Goal: Task Accomplishment & Management: Complete application form

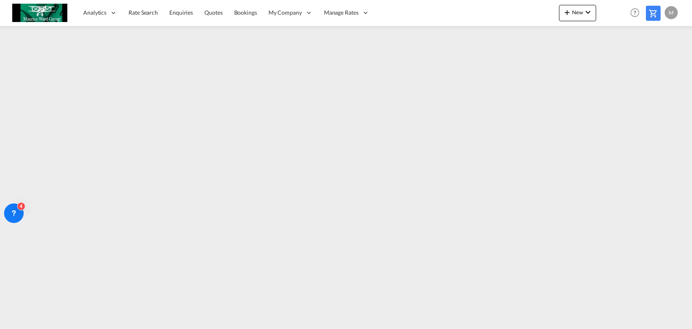
click at [142, 14] on span "Rate Search" at bounding box center [143, 12] width 29 height 7
click at [220, 7] on link "Quotes" at bounding box center [213, 13] width 29 height 27
click at [209, 16] on span "Quotes" at bounding box center [213, 13] width 18 height 8
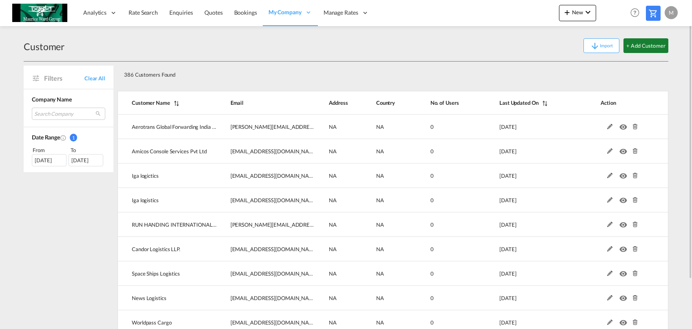
click at [647, 44] on button "+ Add Customer" at bounding box center [646, 45] width 45 height 15
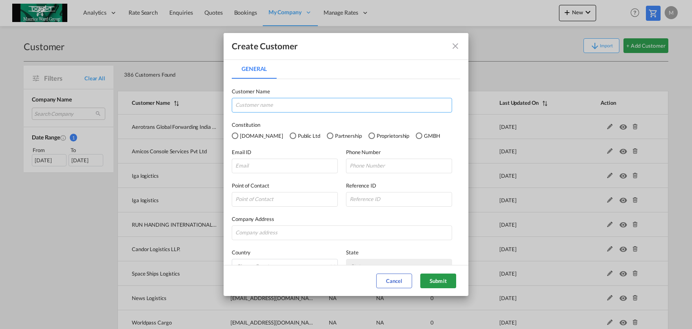
click at [381, 110] on input "General General ..." at bounding box center [342, 105] width 220 height 15
type input "Omni Logistics"
click at [315, 162] on input "General General ..." at bounding box center [285, 166] width 106 height 15
paste input "[EMAIL_ADDRESS][DOMAIN_NAME]"
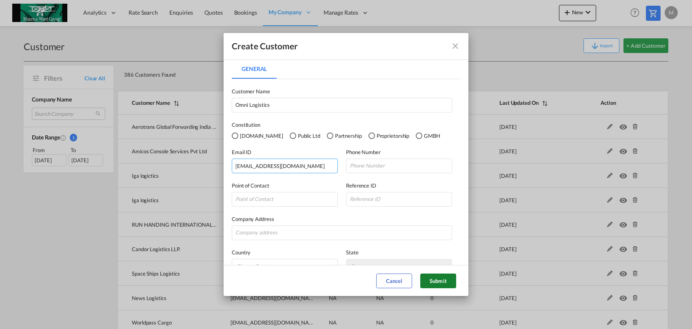
type input "[EMAIL_ADDRESS][DOMAIN_NAME]"
click at [437, 285] on button "Submit" at bounding box center [438, 281] width 36 height 15
